Goal: Task Accomplishment & Management: Use online tool/utility

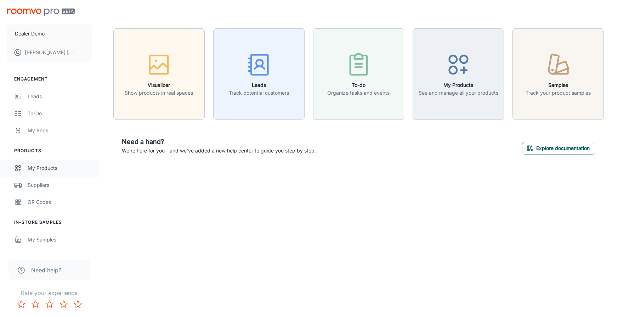
click at [66, 173] on link "My Products" at bounding box center [49, 167] width 99 height 17
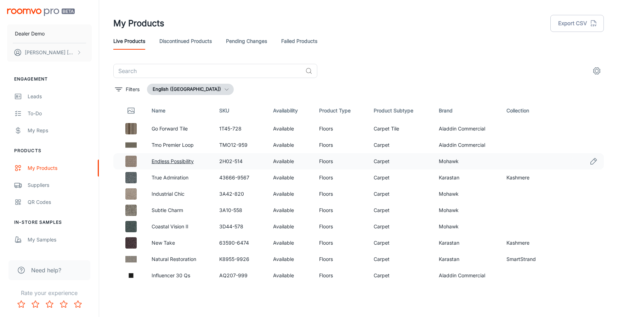
click at [173, 162] on link "Endless Possibility" at bounding box center [173, 161] width 42 height 6
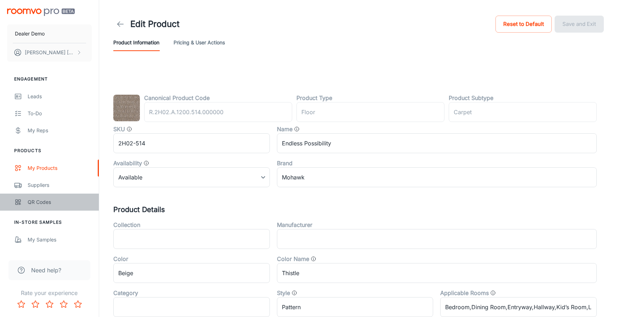
click at [30, 205] on div "QR Codes" at bounding box center [60, 202] width 64 height 8
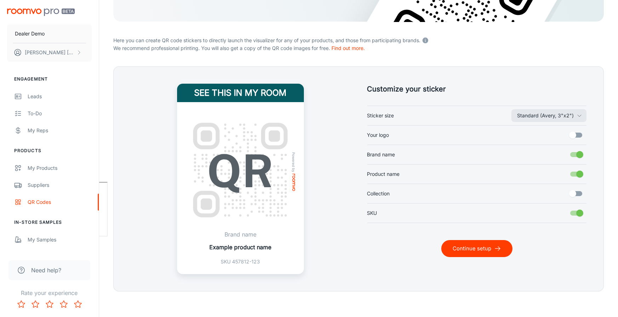
scroll to position [137, 0]
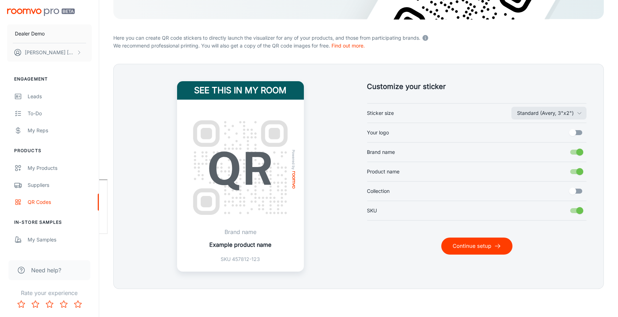
click at [490, 245] on button "Continue setup" at bounding box center [476, 245] width 71 height 17
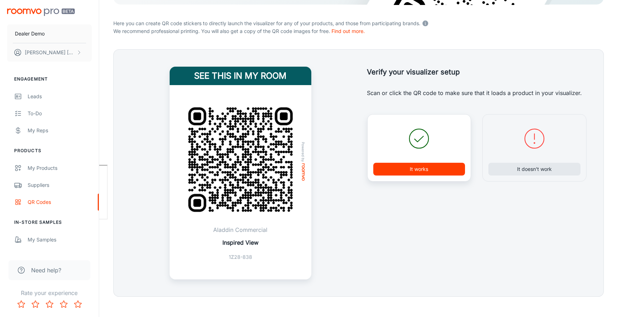
scroll to position [160, 0]
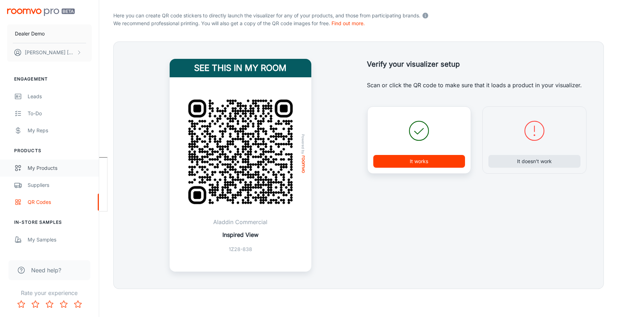
click at [34, 169] on div "My Products" at bounding box center [60, 168] width 64 height 8
